Goal: Information Seeking & Learning: Learn about a topic

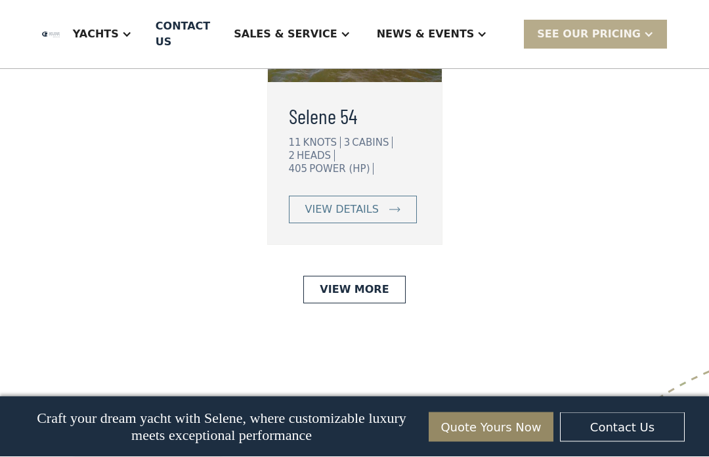
scroll to position [3714, 0]
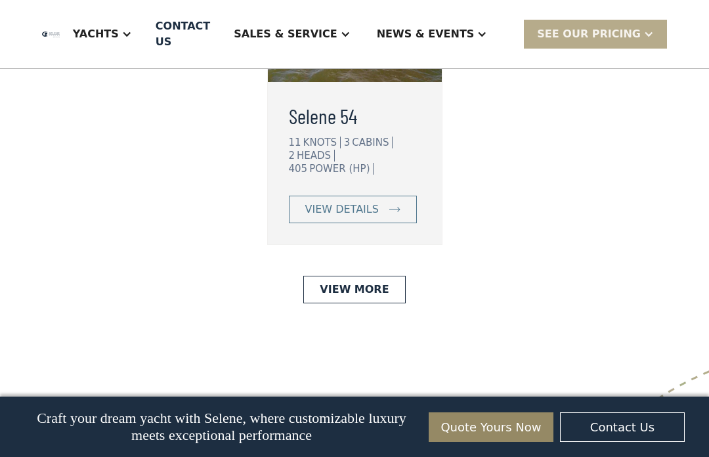
click at [367, 276] on link "View More" at bounding box center [354, 290] width 102 height 28
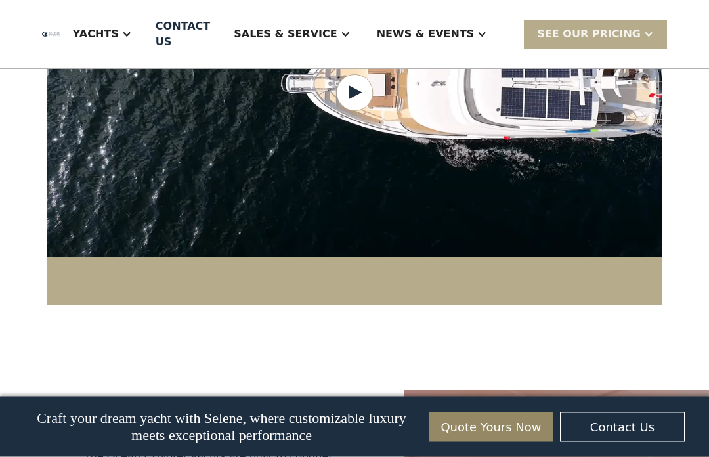
scroll to position [1511, 0]
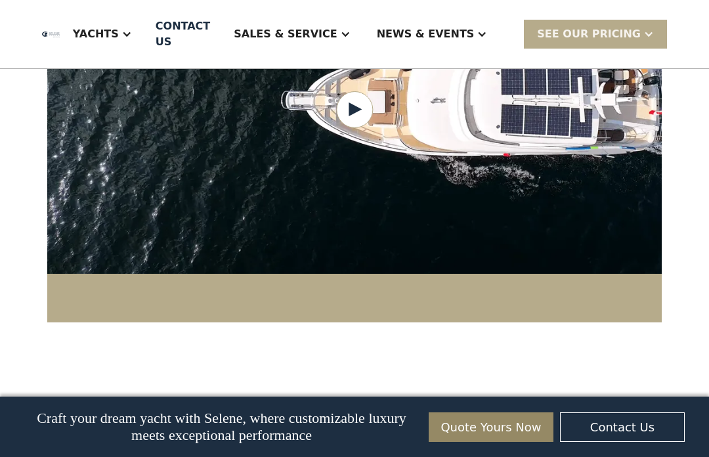
click at [132, 36] on div at bounding box center [126, 34] width 11 height 11
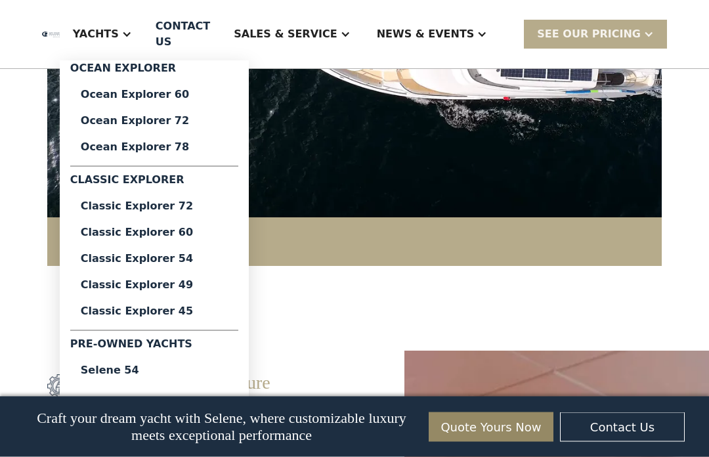
scroll to position [1567, 0]
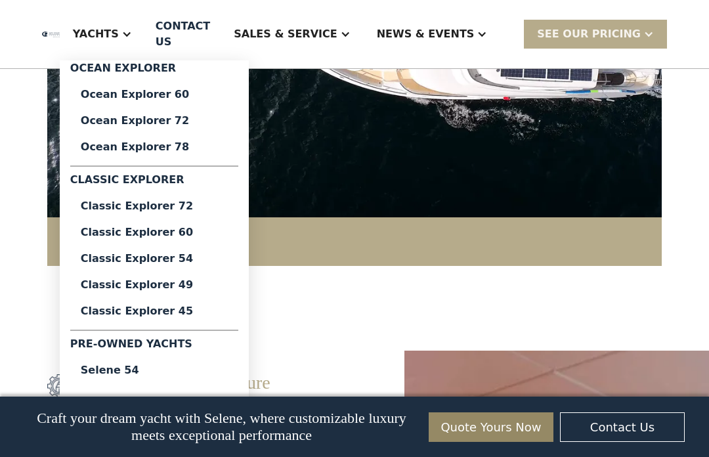
click at [213, 311] on div "Classic Explorer 45" at bounding box center [154, 311] width 147 height 11
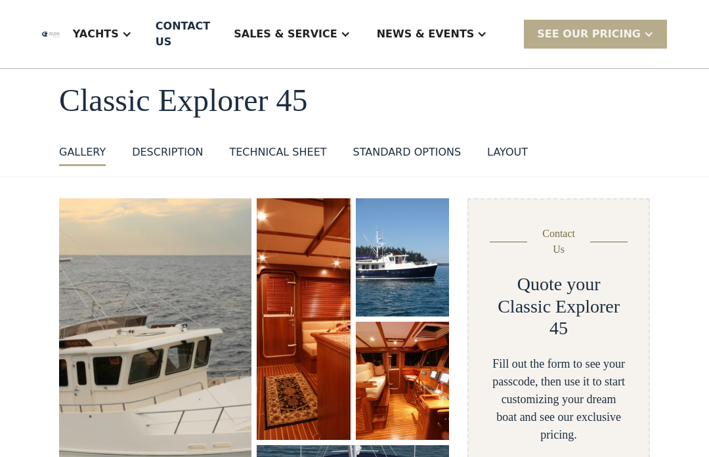
scroll to position [59, 0]
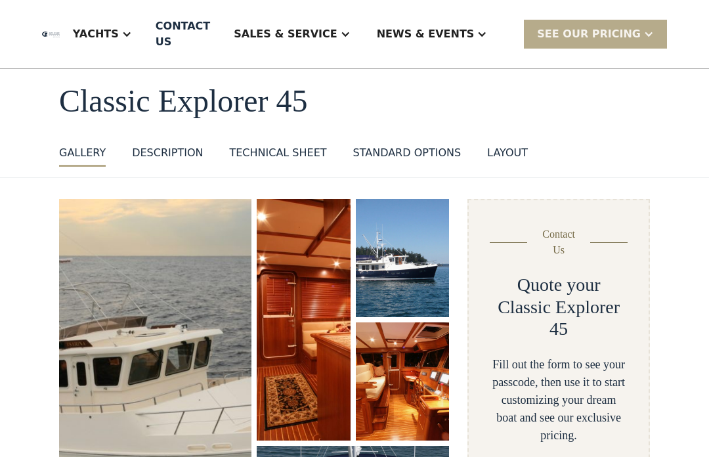
click at [276, 154] on div "Technical sheet" at bounding box center [277, 153] width 97 height 16
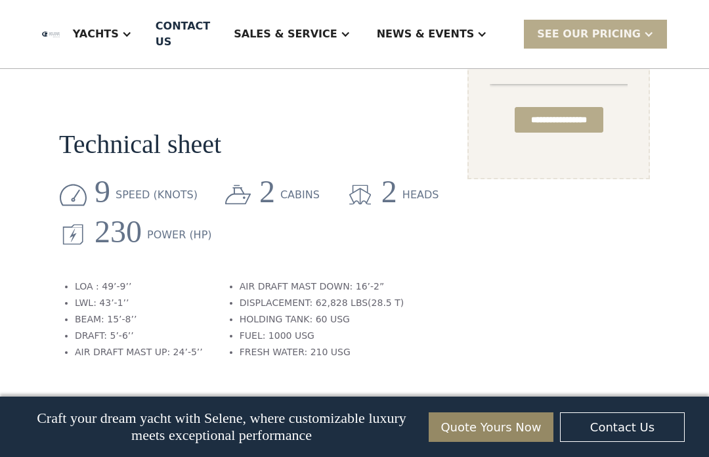
scroll to position [1183, 0]
